Goal: Navigation & Orientation: Find specific page/section

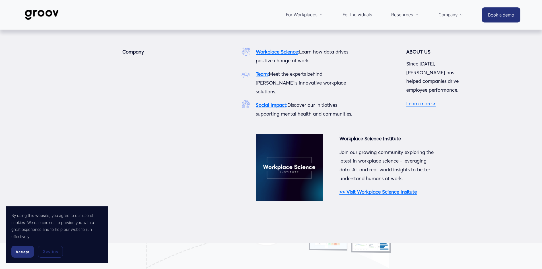
click at [453, 15] on span "Company" at bounding box center [447, 15] width 19 height 8
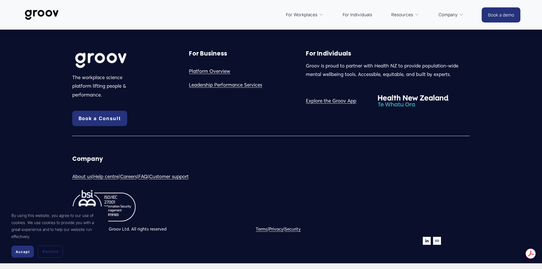
click at [81, 175] on link "About us" at bounding box center [82, 176] width 20 height 9
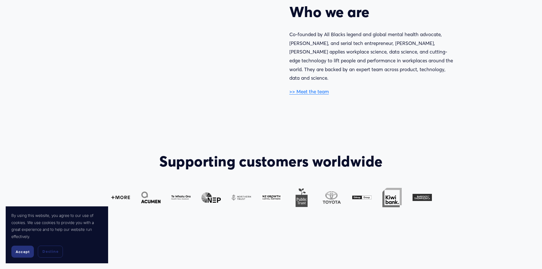
scroll to position [370, 0]
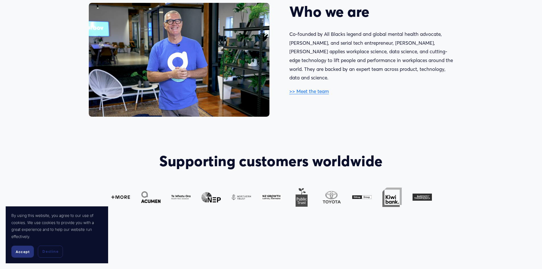
click at [321, 88] on link ">> Meet the team" at bounding box center [309, 91] width 40 height 6
